Goal: Task Accomplishment & Management: Complete application form

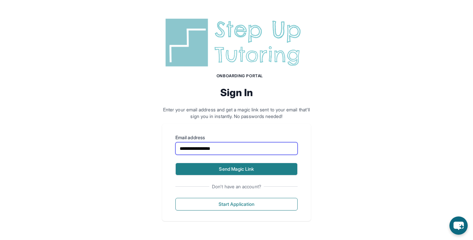
type input "**********"
click at [234, 168] on button "Send Magic Link" at bounding box center [236, 169] width 122 height 13
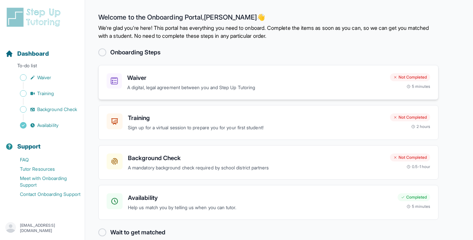
click at [146, 85] on p "A digital, legal agreement between you and Step Up Tutoring" at bounding box center [255, 88] width 257 height 8
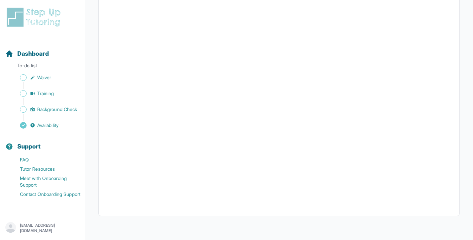
scroll to position [1201, 0]
click at [43, 78] on span "Waiver" at bounding box center [44, 77] width 14 height 7
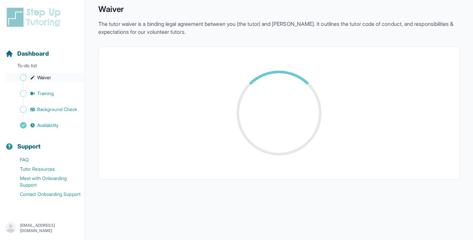
scroll to position [27, 0]
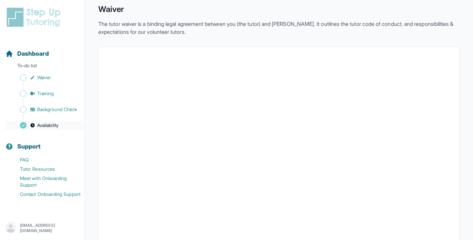
click at [41, 122] on span "Availability" at bounding box center [47, 125] width 21 height 7
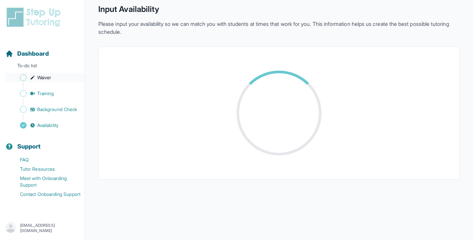
click at [43, 75] on span "Waiver" at bounding box center [44, 77] width 14 height 7
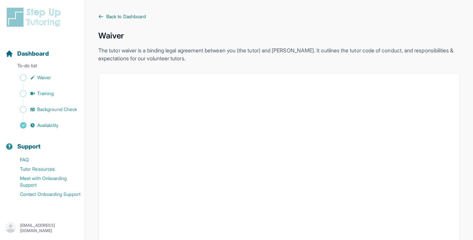
click at [101, 14] on icon at bounding box center [100, 16] width 5 height 5
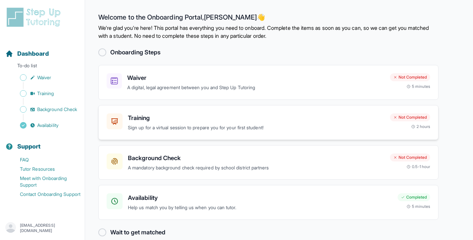
click at [155, 122] on h3 "Training" at bounding box center [256, 118] width 257 height 9
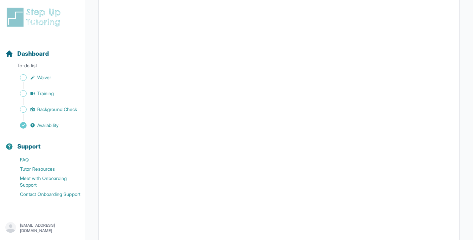
scroll to position [222, 0]
click at [41, 109] on span "Background Check" at bounding box center [57, 109] width 40 height 7
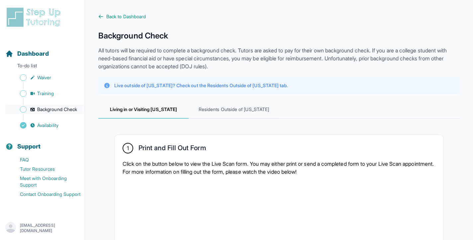
click at [46, 108] on span "Background Check" at bounding box center [57, 109] width 40 height 7
click at [39, 76] on span "Waiver" at bounding box center [44, 77] width 14 height 7
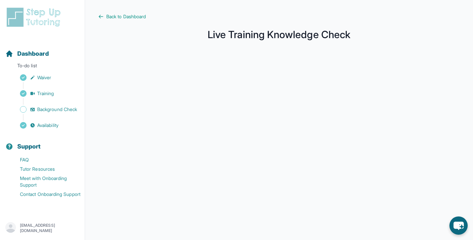
click at [98, 13] on main "Back to Dashboard Live Training Knowledge Check" at bounding box center [279, 176] width 388 height 353
click at [101, 17] on icon at bounding box center [100, 16] width 5 height 5
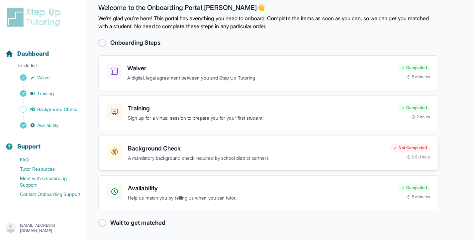
scroll to position [9, 0]
click at [151, 152] on h3 "Background Check" at bounding box center [256, 148] width 257 height 9
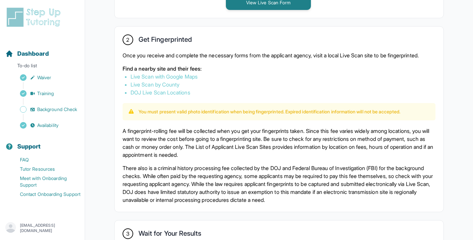
scroll to position [364, 0]
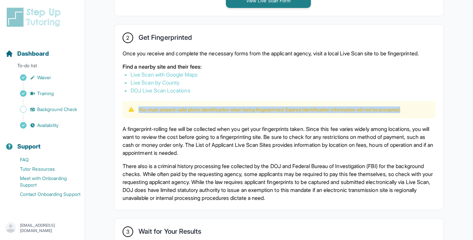
drag, startPoint x: 138, startPoint y: 118, endPoint x: 421, endPoint y: 120, distance: 282.5
click at [421, 113] on div "You must present valid photo identification when being fingerprinted. Expired i…" at bounding box center [279, 110] width 302 height 7
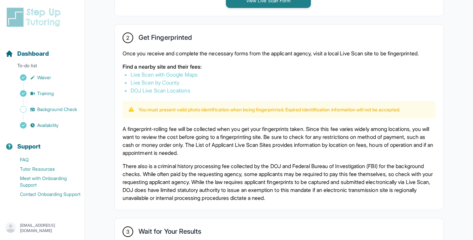
click at [346, 119] on div "You must present valid photo identification when being fingerprinted. Expired i…" at bounding box center [278, 109] width 313 height 17
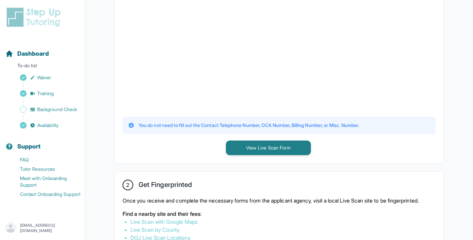
scroll to position [205, 0]
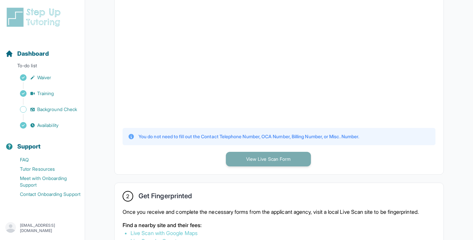
click at [269, 159] on button "View Live Scan Form" at bounding box center [268, 159] width 85 height 15
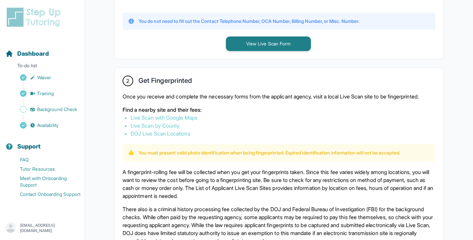
scroll to position [325, 0]
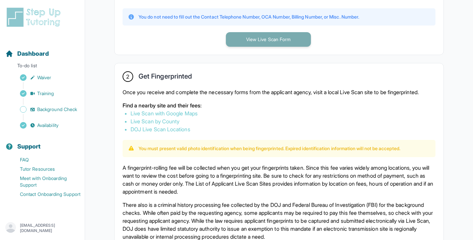
click at [249, 43] on button "View Live Scan Form" at bounding box center [268, 39] width 85 height 15
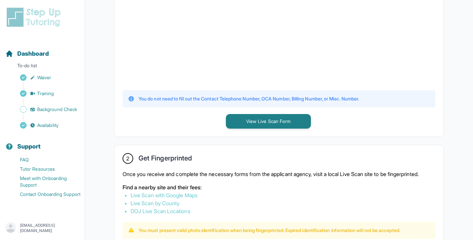
scroll to position [237, 0]
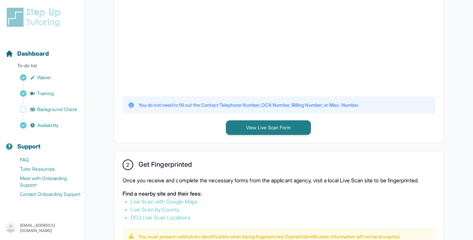
click at [170, 205] on link "Live Scan with Google Maps" at bounding box center [163, 202] width 67 height 7
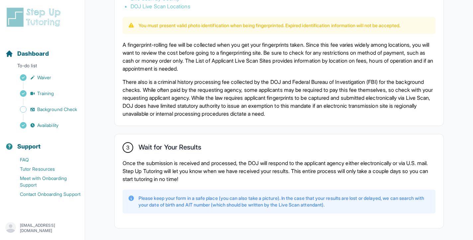
scroll to position [433, 0]
